Goal: Find specific page/section: Find specific page/section

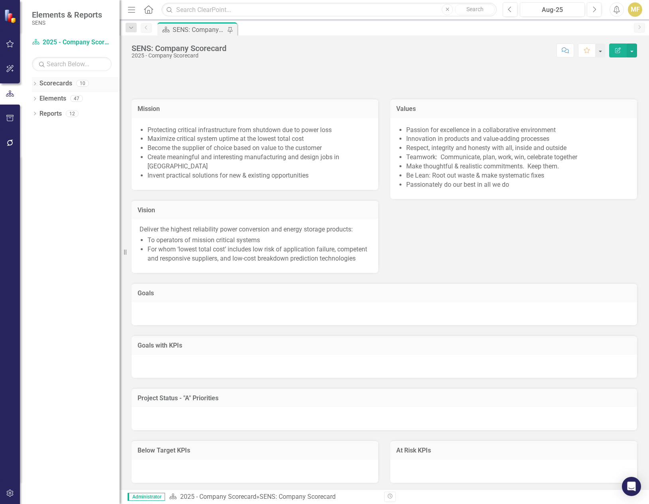
click at [35, 82] on icon "Dropdown" at bounding box center [35, 84] width 6 height 4
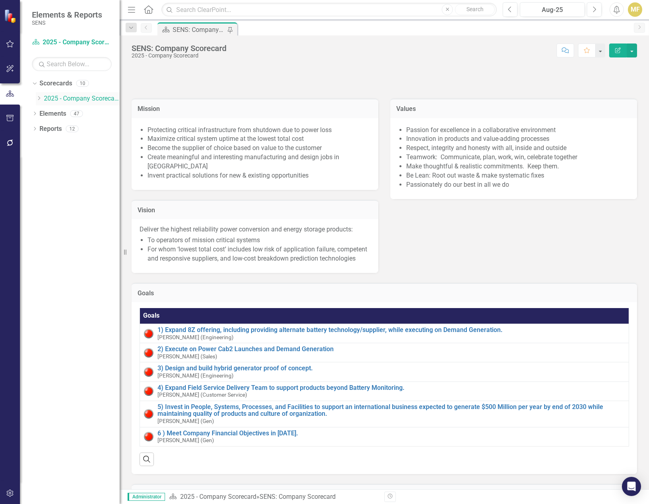
click at [41, 97] on icon "Dropdown" at bounding box center [39, 98] width 6 height 5
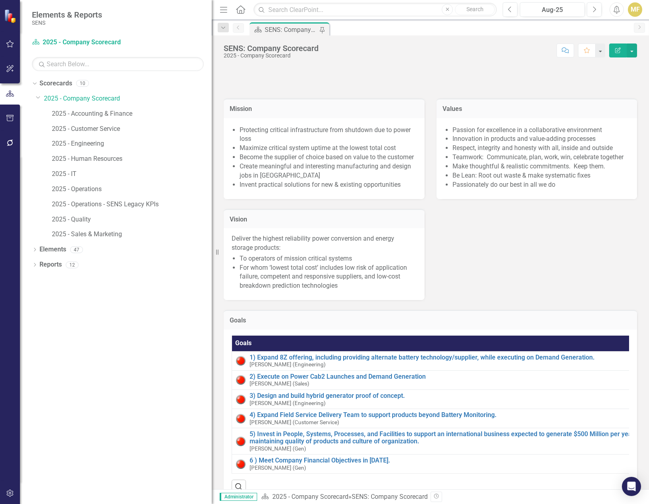
drag, startPoint x: 120, startPoint y: 204, endPoint x: 212, endPoint y: 209, distance: 92.2
click at [212, 209] on div "Resize" at bounding box center [215, 252] width 6 height 504
click at [100, 147] on link "2025 - Engineering" at bounding box center [132, 143] width 160 height 9
click at [93, 143] on link "2025 - Engineering" at bounding box center [132, 143] width 160 height 9
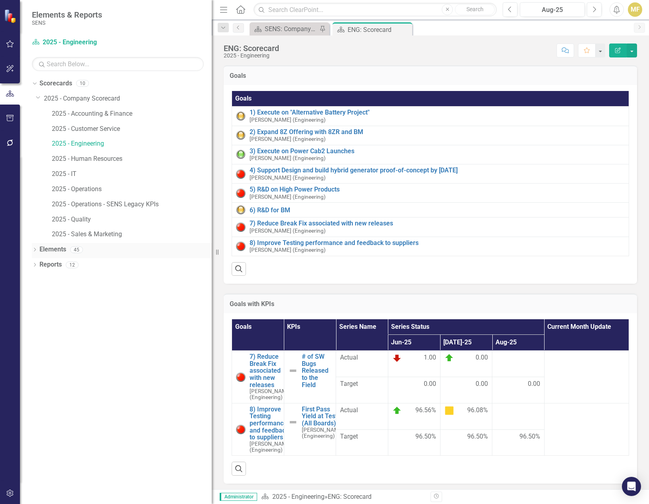
click at [35, 250] on icon "Dropdown" at bounding box center [35, 250] width 6 height 4
click at [39, 294] on icon at bounding box center [39, 295] width 2 height 4
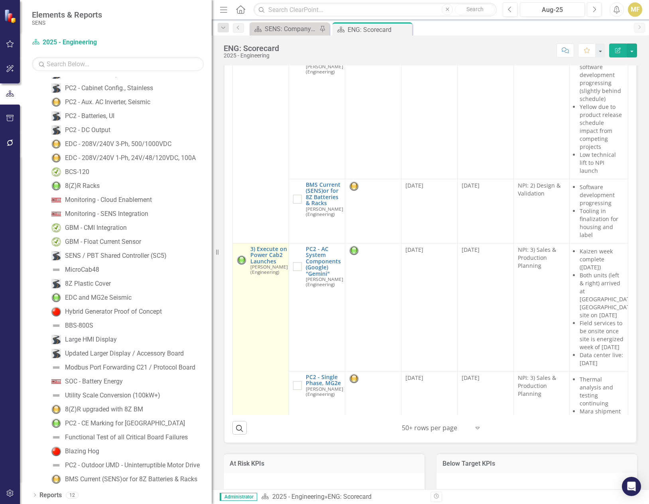
scroll to position [479, 0]
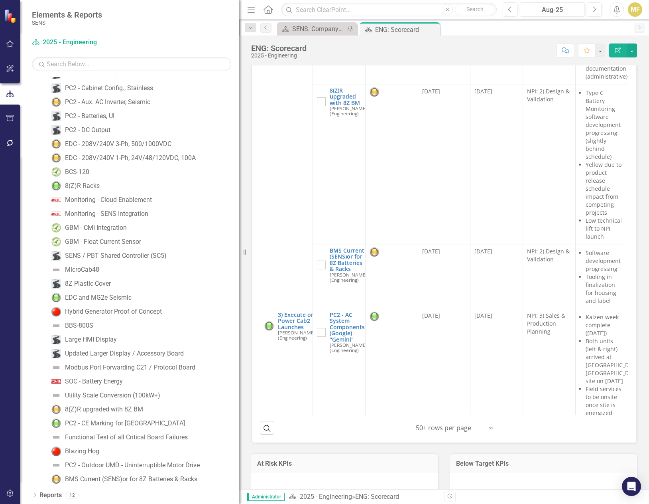
drag, startPoint x: 214, startPoint y: 294, endPoint x: 250, endPoint y: 303, distance: 36.8
click at [250, 303] on div "Elements & Reports SENS Scorecard 2025 - Engineering Search Dropdown Scorecards…" at bounding box center [324, 252] width 649 height 504
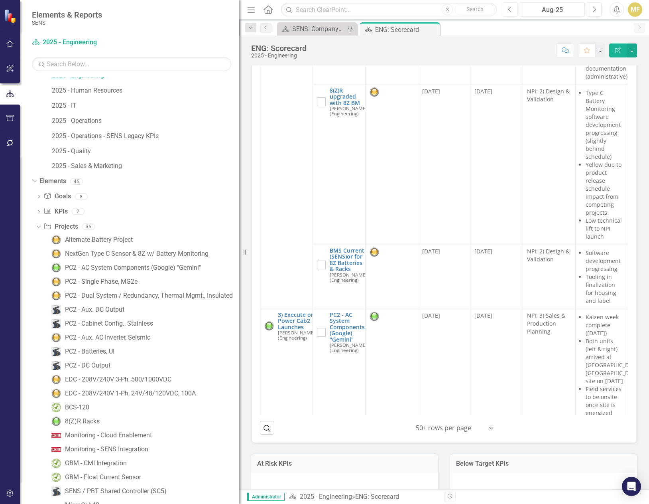
scroll to position [40, 0]
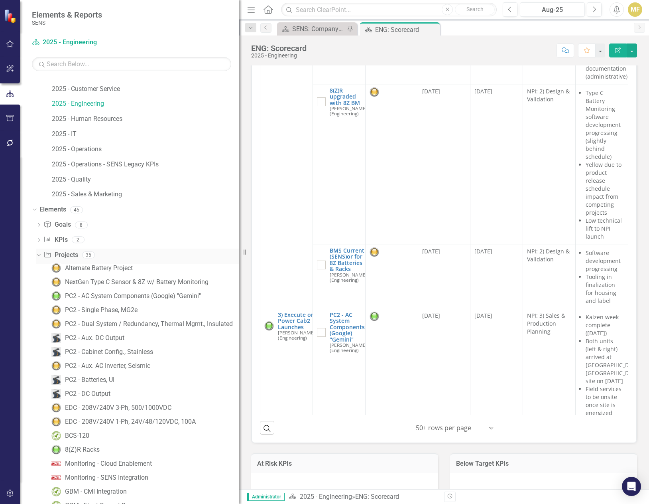
click at [40, 255] on icon "Dropdown" at bounding box center [37, 255] width 4 height 6
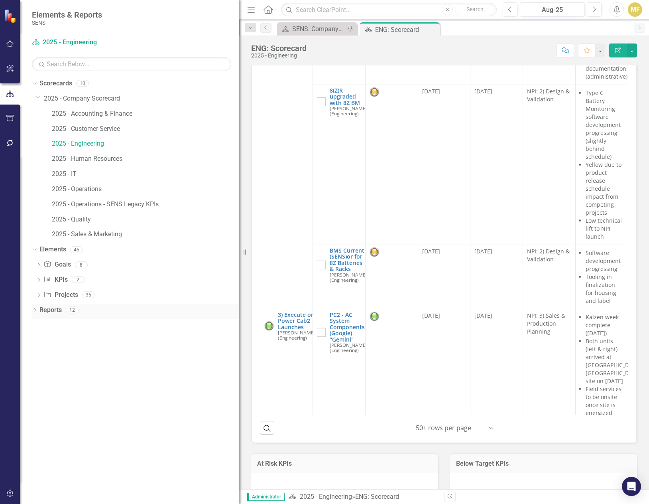
click at [35, 310] on icon at bounding box center [35, 310] width 2 height 4
click at [38, 380] on div "Dropdown" at bounding box center [38, 383] width 6 height 7
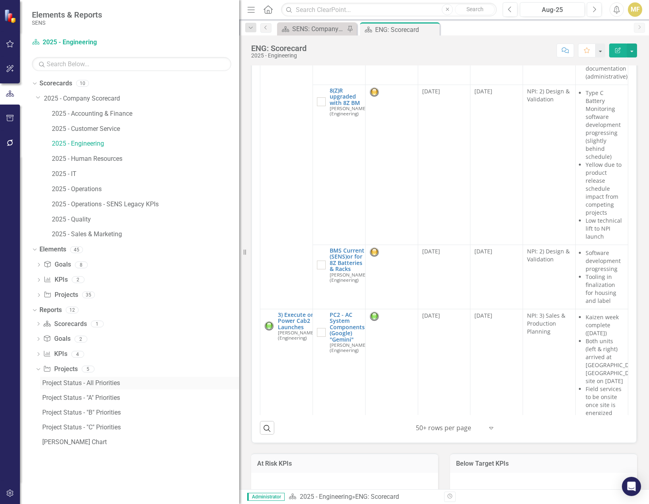
click at [98, 384] on div "Project Status - All Priorities" at bounding box center [140, 382] width 197 height 7
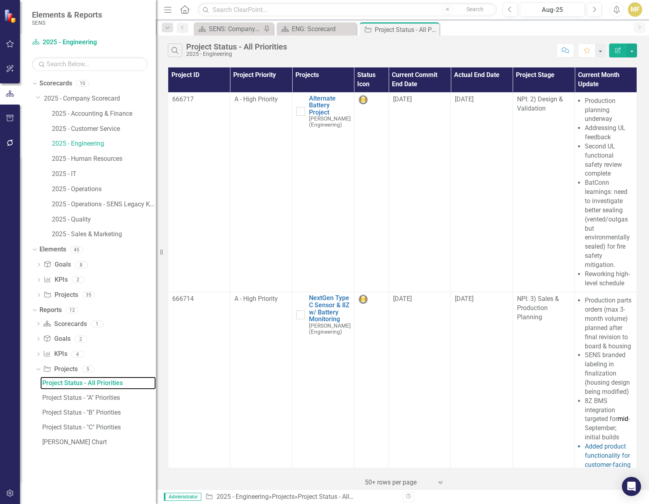
drag, startPoint x: 241, startPoint y: 140, endPoint x: 158, endPoint y: 138, distance: 83.0
click at [157, 137] on div "Resize" at bounding box center [159, 252] width 6 height 504
